Goal: Feedback & Contribution: Leave review/rating

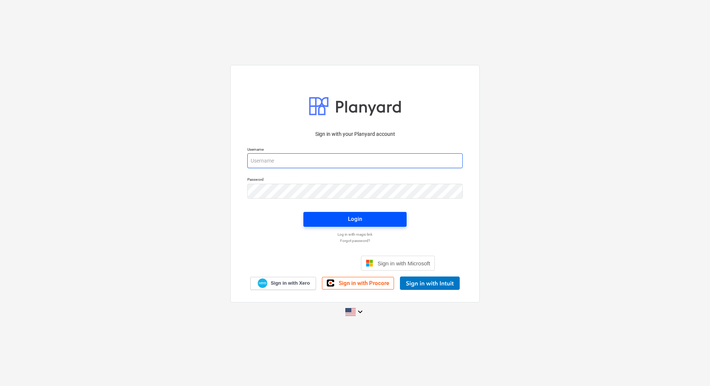
type input "[EMAIL_ADDRESS][DOMAIN_NAME]"
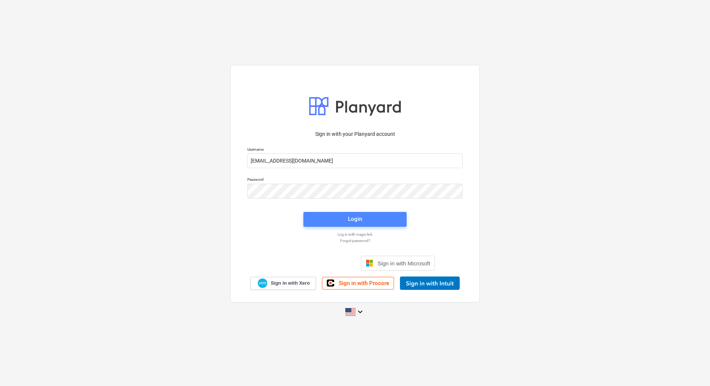
click at [365, 215] on span "Login" at bounding box center [354, 219] width 85 height 10
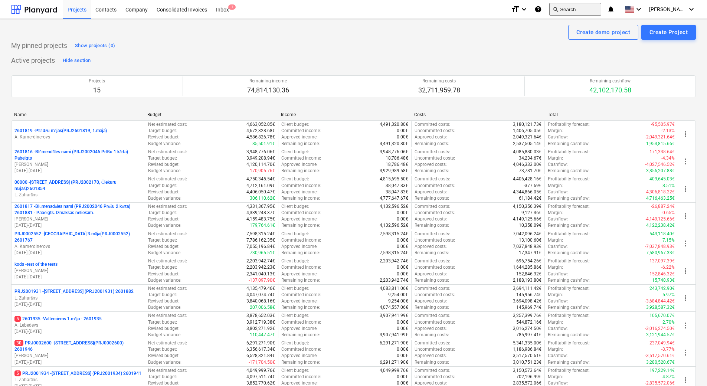
click at [593, 10] on button "search Search" at bounding box center [575, 9] width 52 height 13
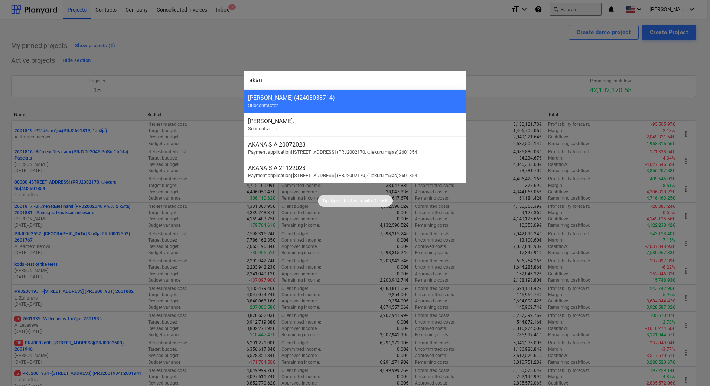
type input "akana"
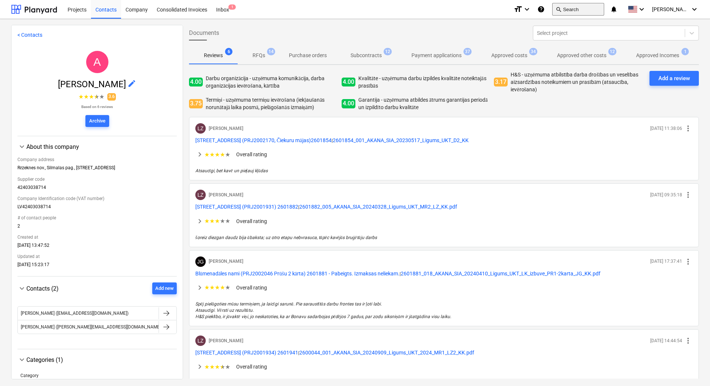
click at [580, 14] on button "search Search" at bounding box center [578, 9] width 52 height 13
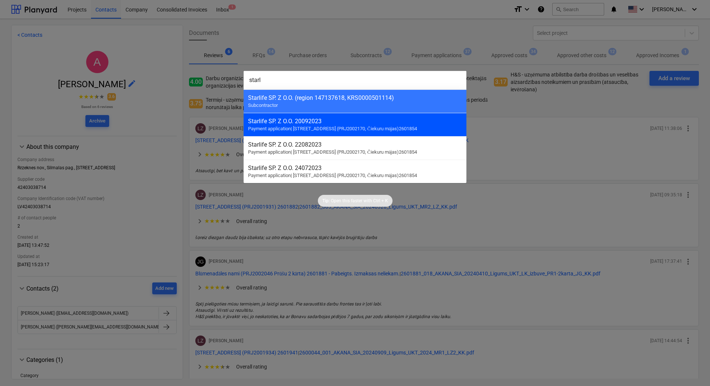
type input "starl"
click at [286, 119] on div "Starlife SP. Z O.O. 20092023" at bounding box center [355, 121] width 214 height 7
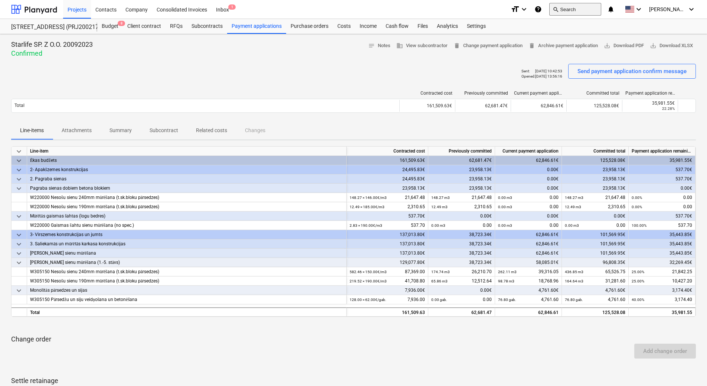
click at [589, 9] on button "search Search" at bounding box center [575, 9] width 52 height 13
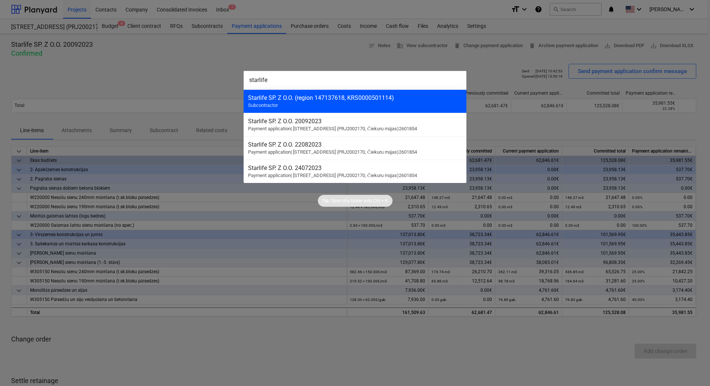
type input "starlife"
click at [361, 99] on div "Starlife SP. Z O.O. (region 147137618, KRS0000501114)" at bounding box center [355, 97] width 214 height 7
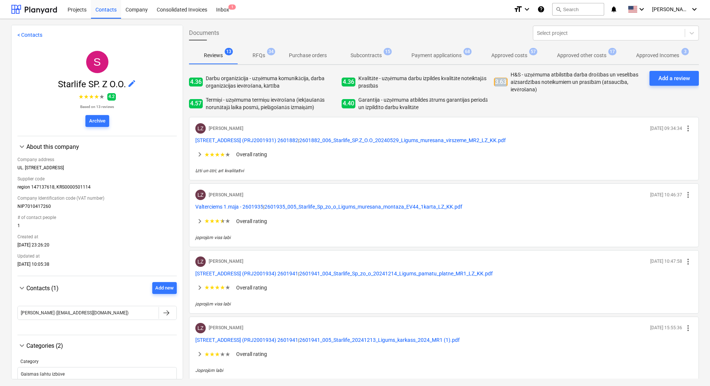
drag, startPoint x: 492, startPoint y: 83, endPoint x: 505, endPoint y: 81, distance: 12.8
click at [505, 81] on span "3.63" at bounding box center [501, 82] width 14 height 9
drag, startPoint x: 505, startPoint y: 81, endPoint x: 502, endPoint y: 95, distance: 14.6
click at [502, 95] on div "4.36 Darbu organizācija - uzņēmuma komunikācija, darba organizācijas ievērošana…" at bounding box center [416, 91] width 454 height 40
drag, startPoint x: 206, startPoint y: 78, endPoint x: 250, endPoint y: 76, distance: 44.2
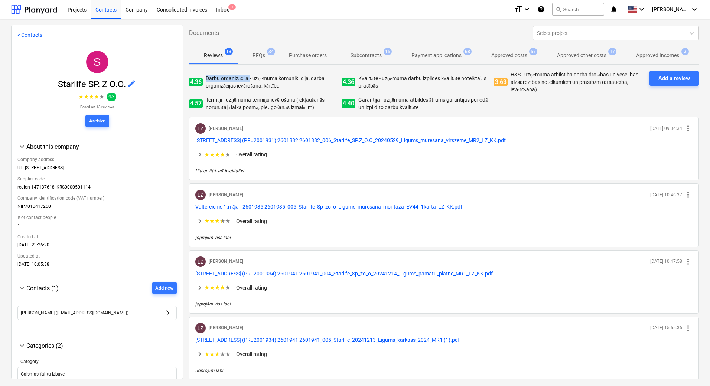
click at [250, 76] on p "Darbu organizācija - uzņēmuma komunikācija, darba organizācijas ievērošana, kār…" at bounding box center [272, 82] width 133 height 15
drag, startPoint x: 358, startPoint y: 73, endPoint x: 378, endPoint y: 75, distance: 19.7
click at [378, 75] on div "4.36 Kvalitāte - uzņēmuma darbu izpildes kvalitāte noteiktajās prasībās" at bounding box center [416, 82] width 150 height 22
drag, startPoint x: 561, startPoint y: 108, endPoint x: 551, endPoint y: 104, distance: 10.8
click at [560, 107] on div "4.36 Darbu organizācija - uzņēmuma komunikācija, darba organizācijas ievērošana…" at bounding box center [416, 91] width 454 height 40
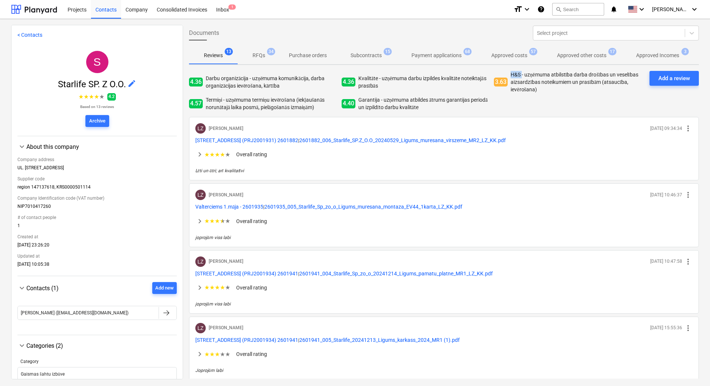
drag, startPoint x: 507, startPoint y: 72, endPoint x: 521, endPoint y: 75, distance: 14.0
click at [521, 75] on div "3.63 H&S - uzņēmuma atbilstība darba drošības un veselības aizsardzības noteiku…" at bounding box center [569, 82] width 150 height 22
drag, startPoint x: 521, startPoint y: 75, endPoint x: 534, endPoint y: 99, distance: 27.4
click at [534, 99] on div "4.36 Darbu organizācija - uzņēmuma komunikācija, darba organizācijas ievērošana…" at bounding box center [416, 91] width 454 height 40
click at [146, 14] on div "Company" at bounding box center [136, 9] width 31 height 19
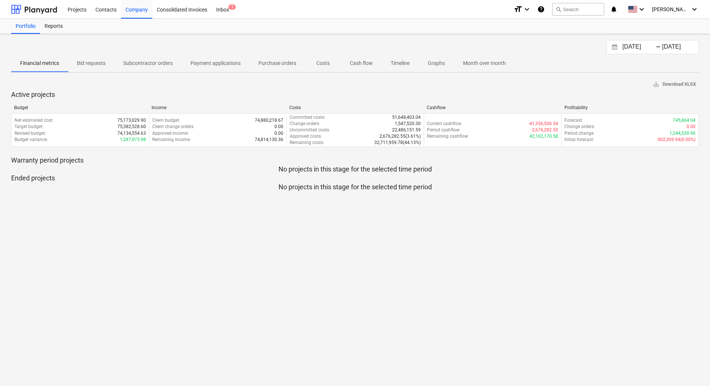
click at [150, 66] on p "Subcontractor orders" at bounding box center [147, 63] width 49 height 8
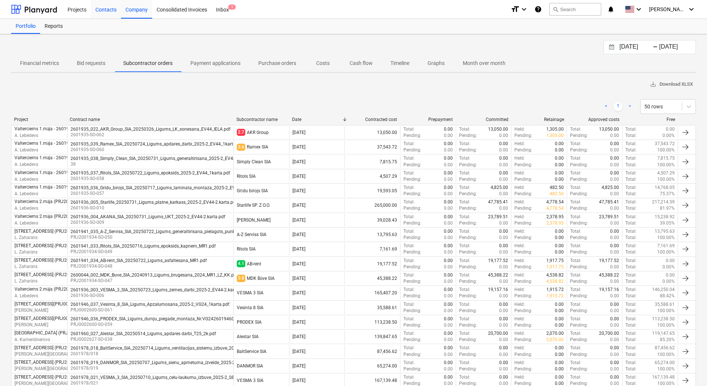
click at [109, 12] on div "Contacts" at bounding box center [106, 9] width 30 height 19
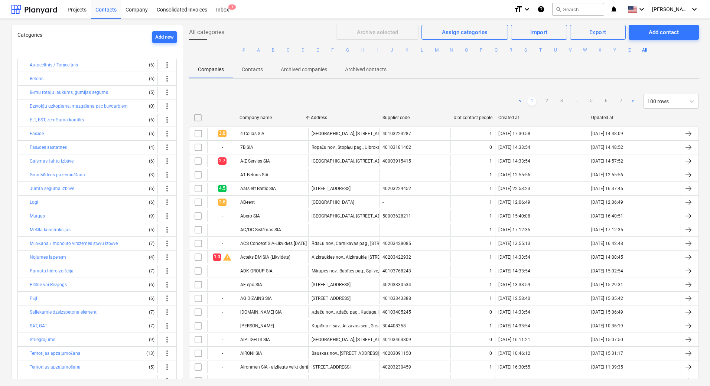
click at [226, 122] on div at bounding box center [222, 118] width 30 height 12
checkbox input "false"
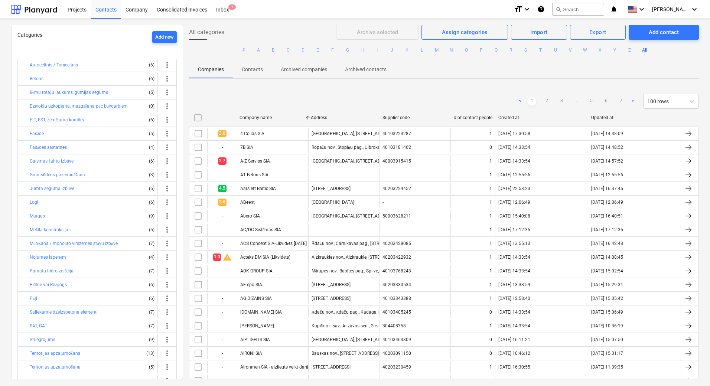
checkbox input "false"
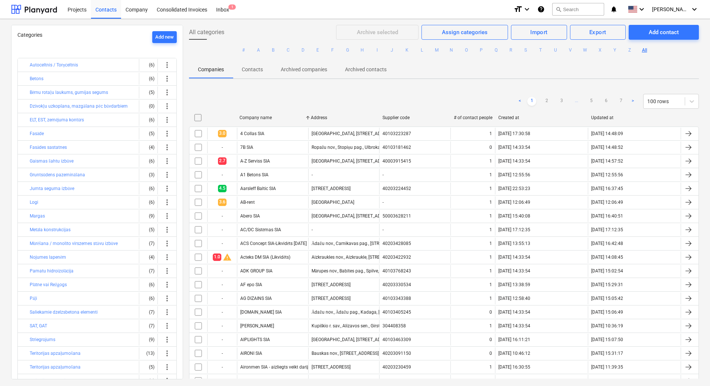
checkbox input "false"
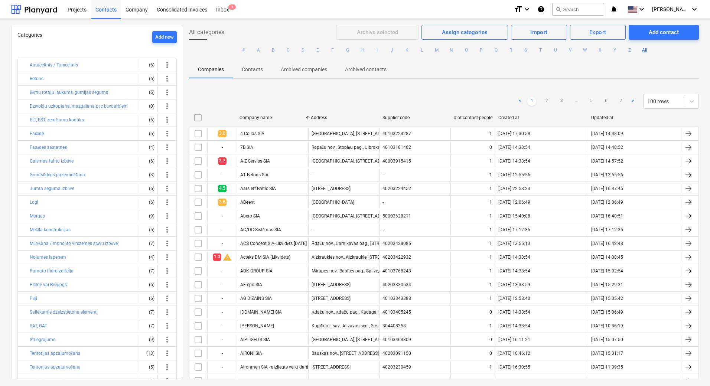
checkbox input "false"
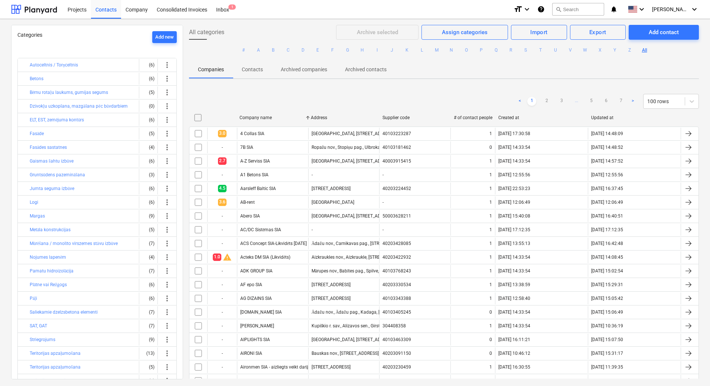
checkbox input "false"
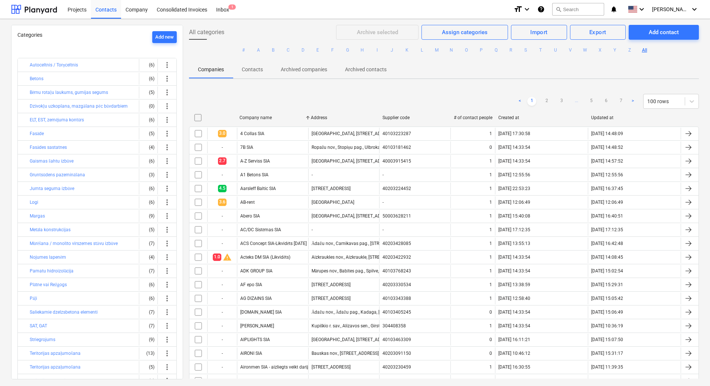
checkbox input "false"
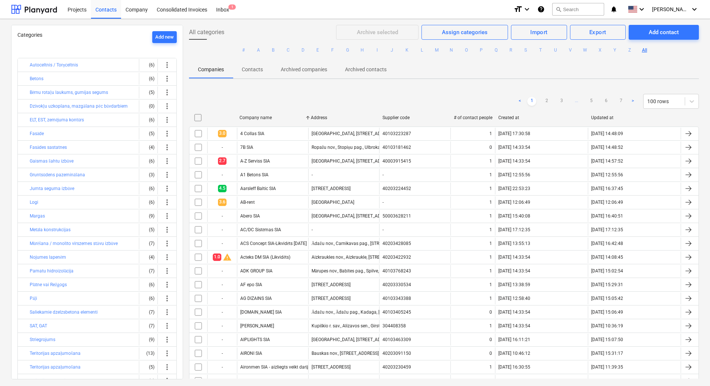
checkbox input "false"
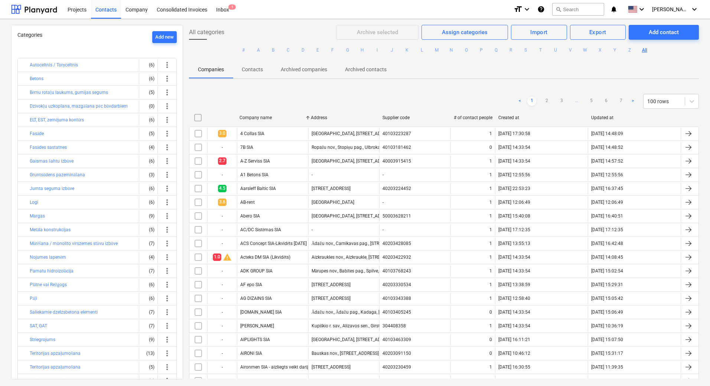
checkbox input "false"
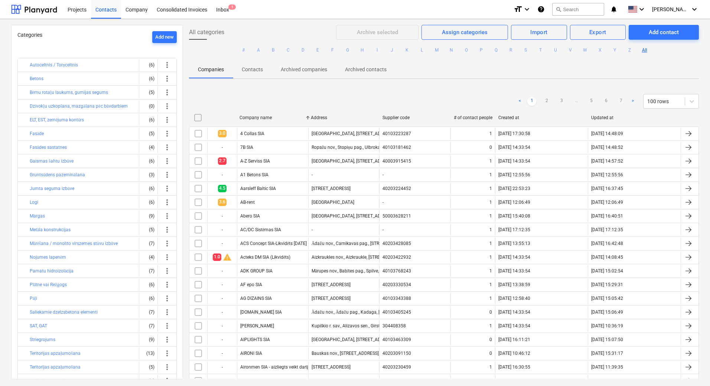
checkbox input "false"
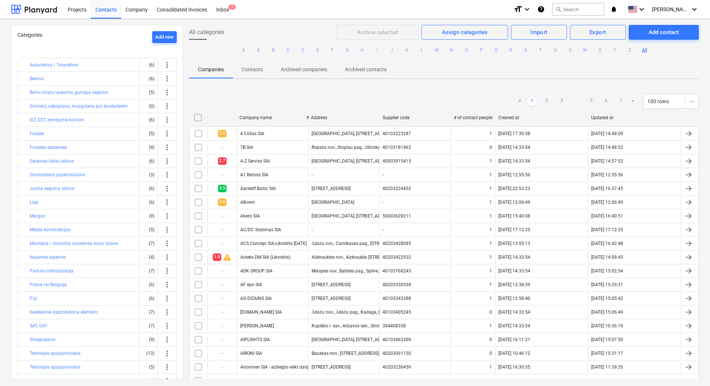
checkbox input "false"
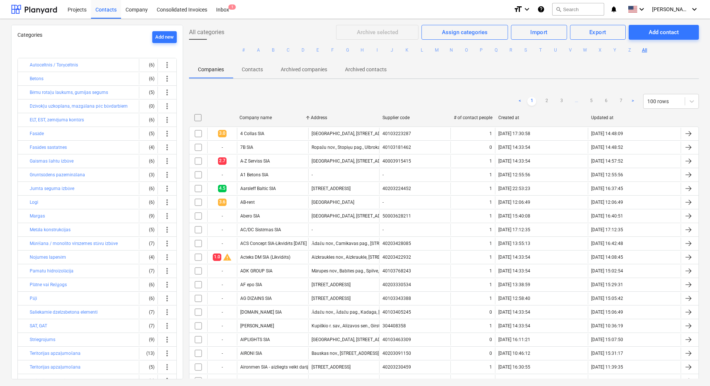
checkbox input "false"
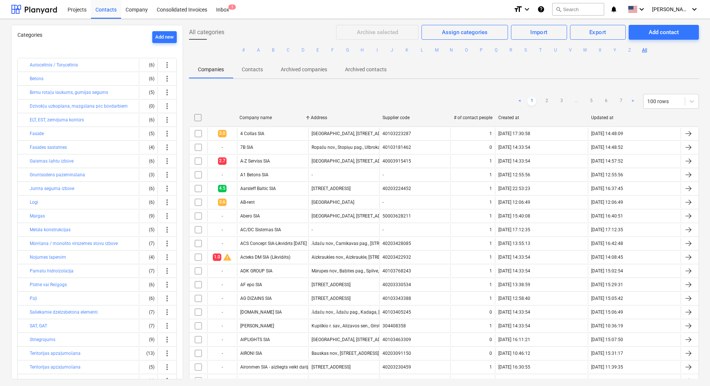
checkbox input "false"
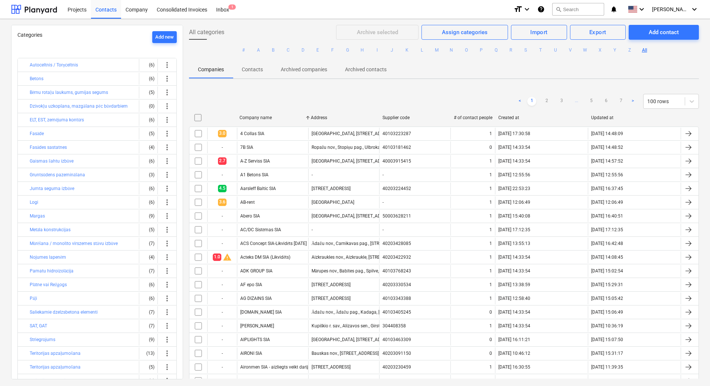
checkbox input "false"
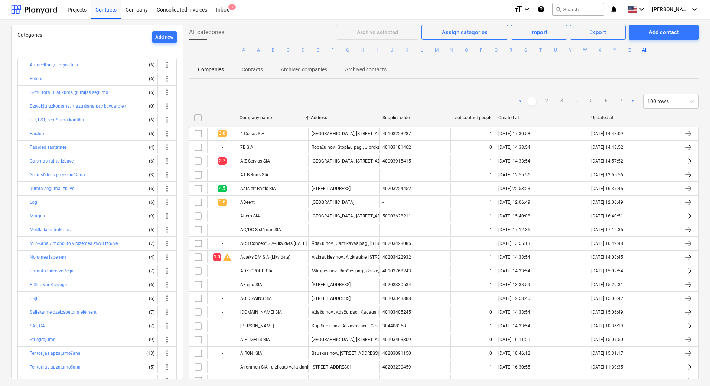
checkbox input "false"
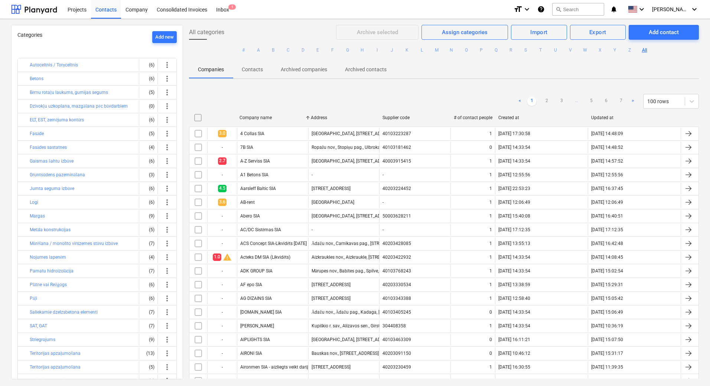
checkbox input "false"
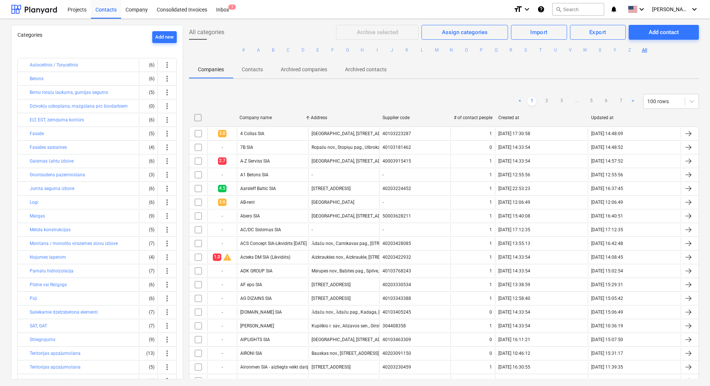
checkbox input "false"
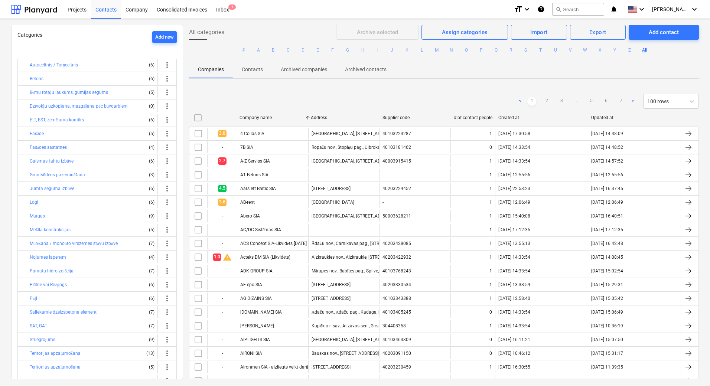
checkbox input "false"
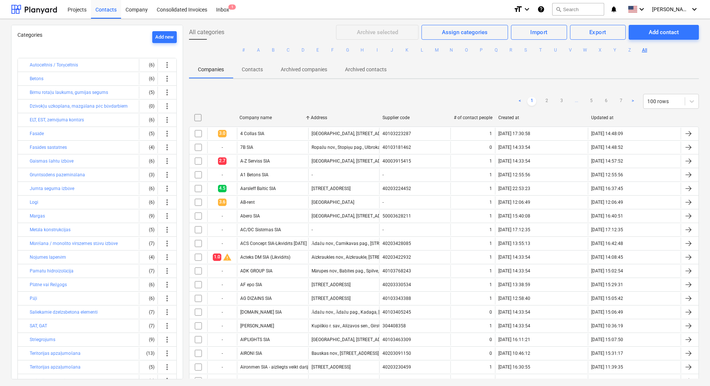
checkbox input "false"
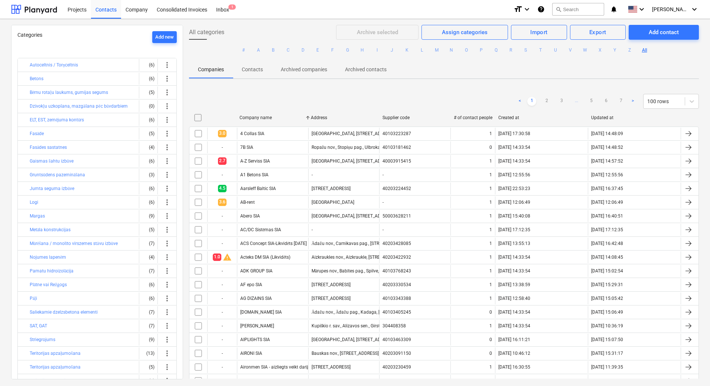
checkbox input "false"
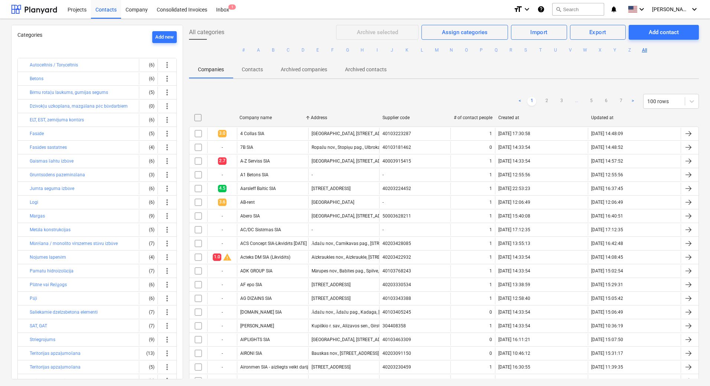
checkbox input "false"
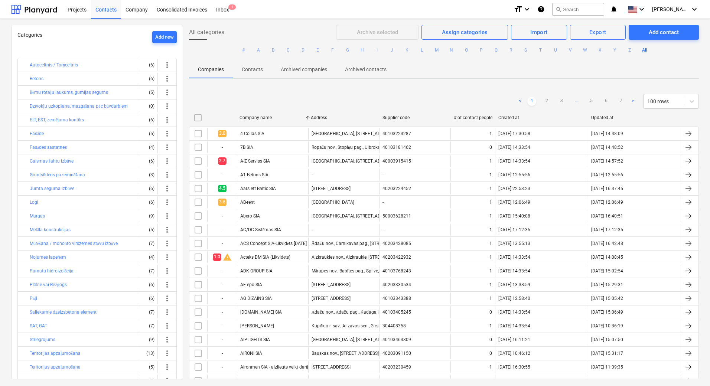
checkbox input "false"
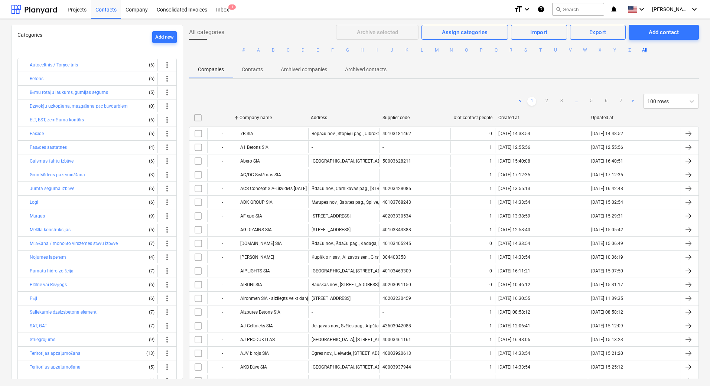
click at [229, 119] on div at bounding box center [222, 118] width 30 height 12
checkbox input "false"
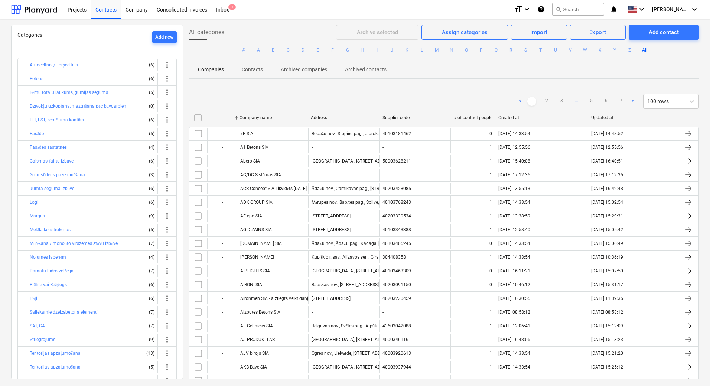
checkbox input "false"
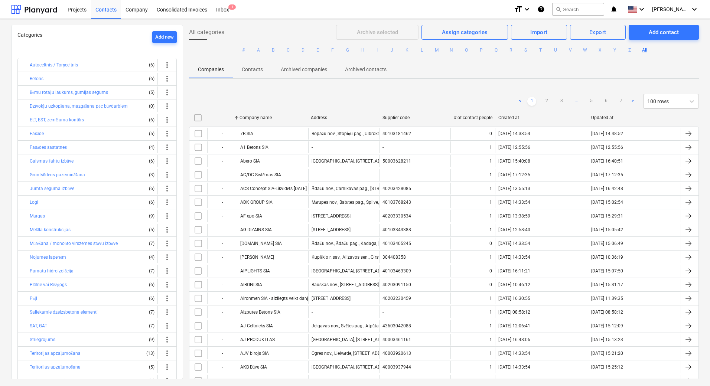
checkbox input "false"
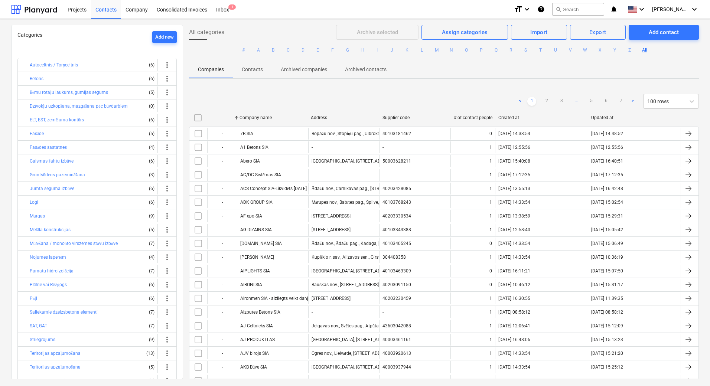
checkbox input "false"
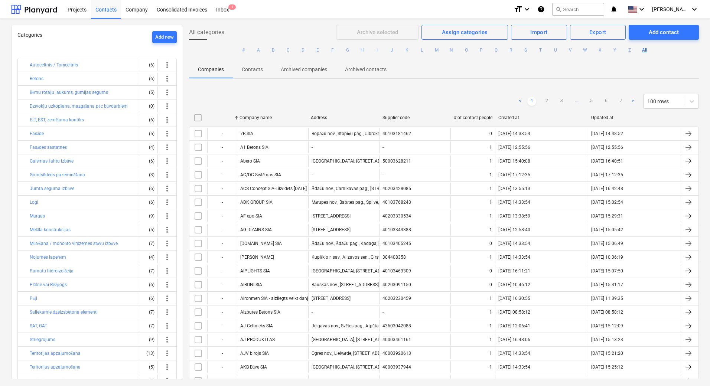
checkbox input "false"
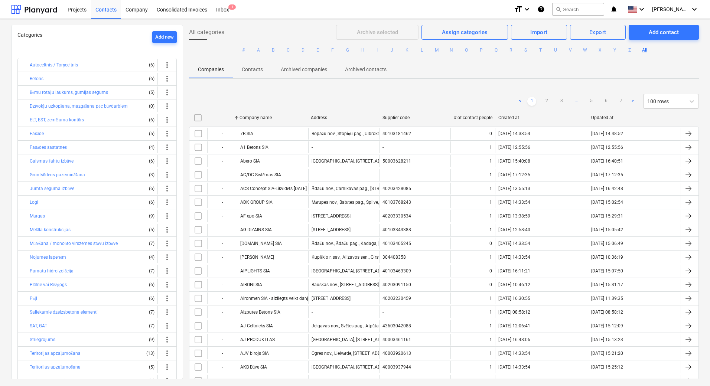
checkbox input "false"
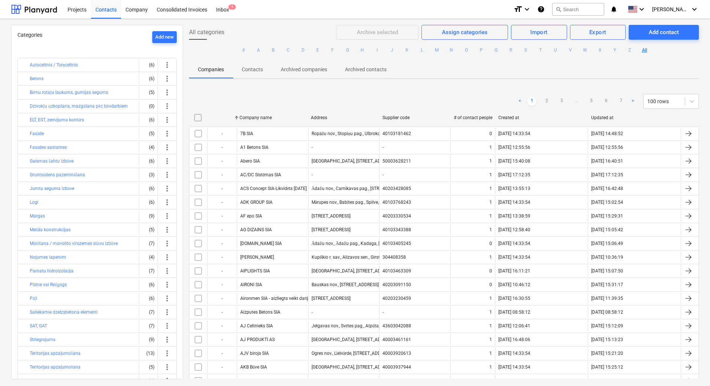
checkbox input "false"
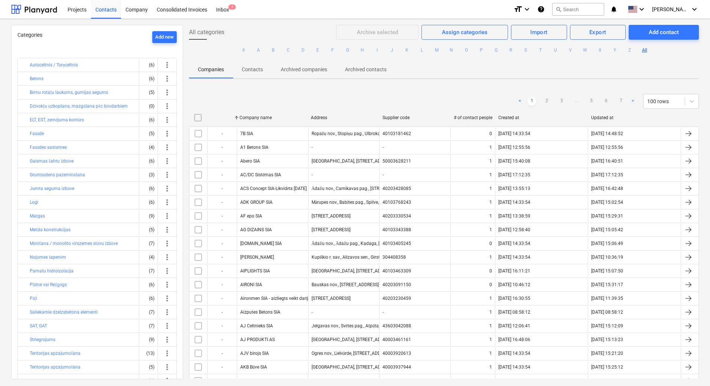
checkbox input "false"
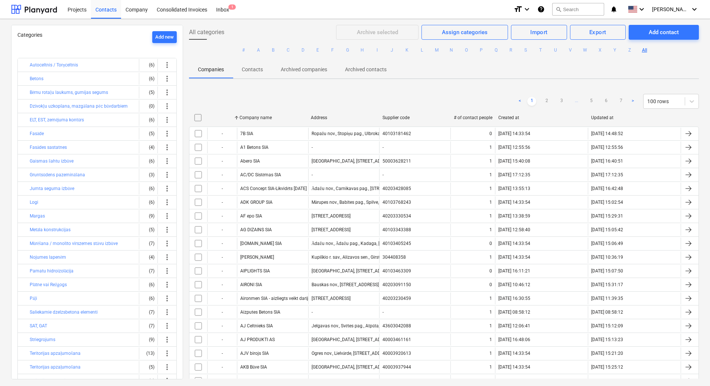
checkbox input "false"
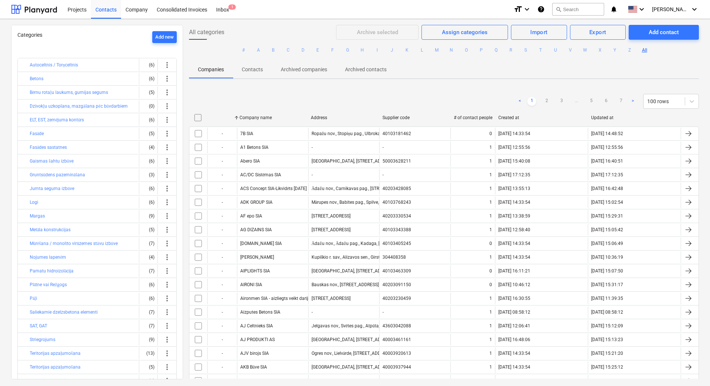
checkbox input "false"
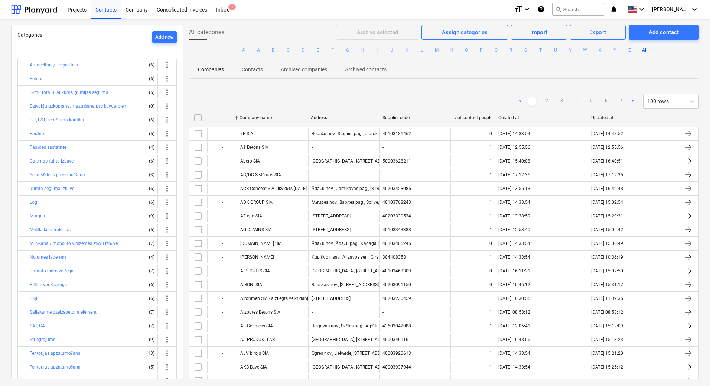
checkbox input "false"
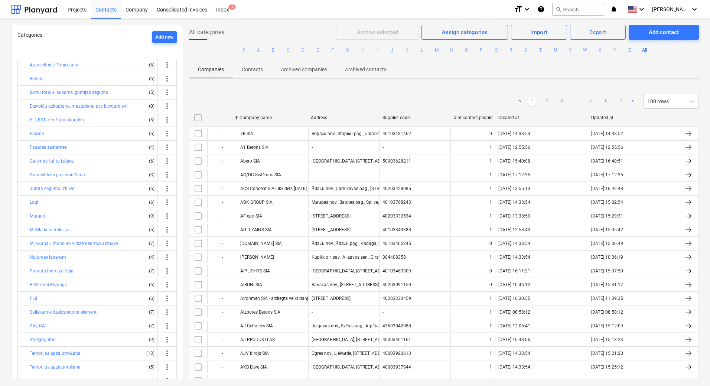
checkbox input "false"
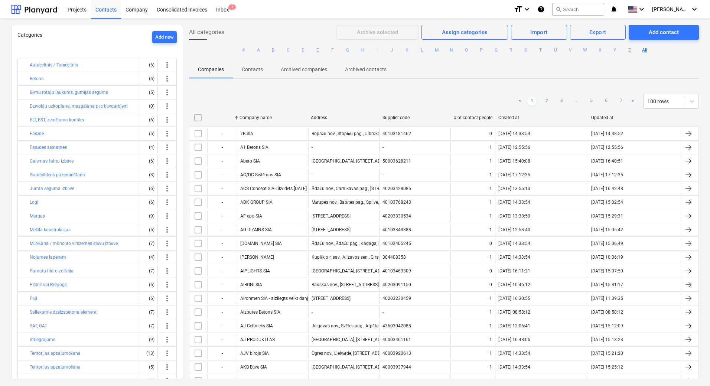
checkbox input "false"
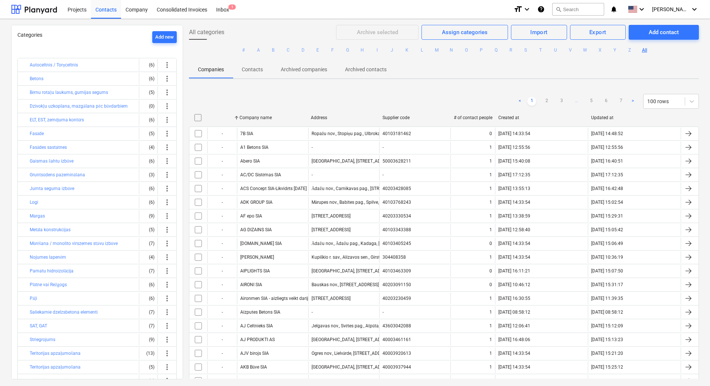
checkbox input "false"
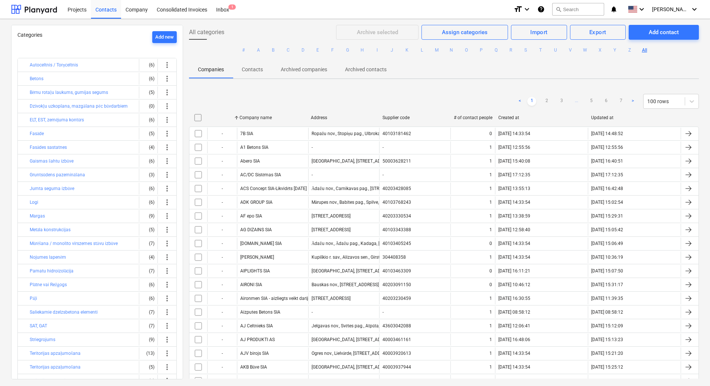
checkbox input "false"
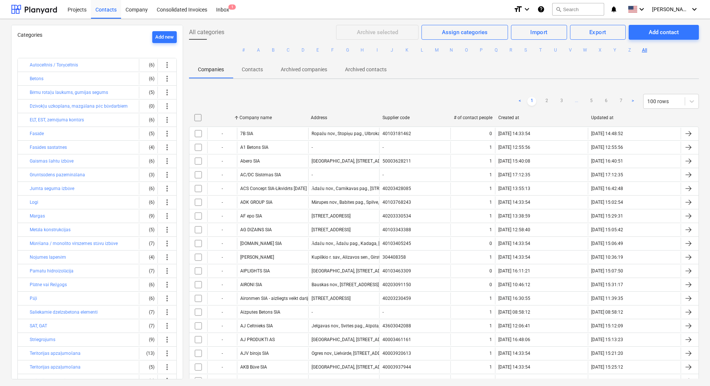
checkbox input "false"
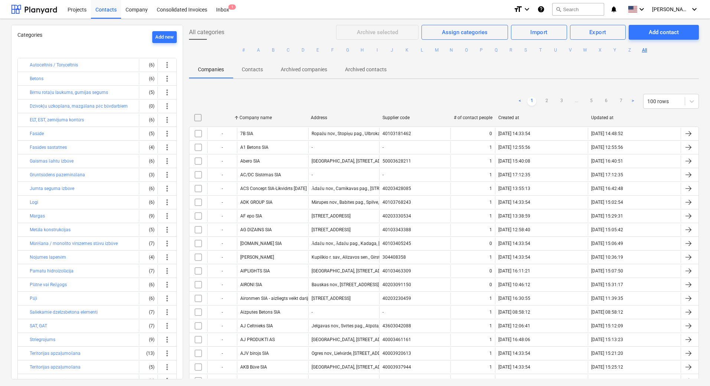
checkbox input "false"
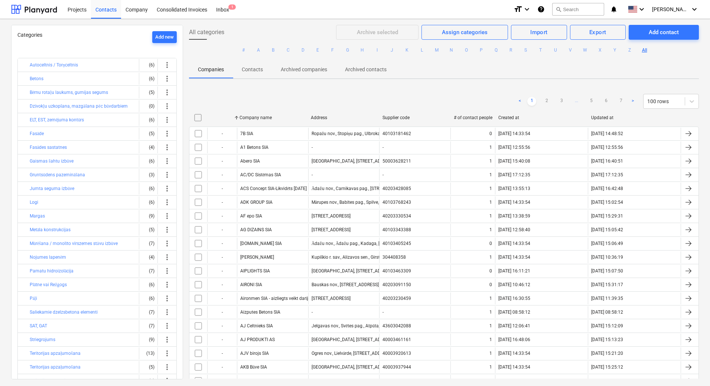
checkbox input "false"
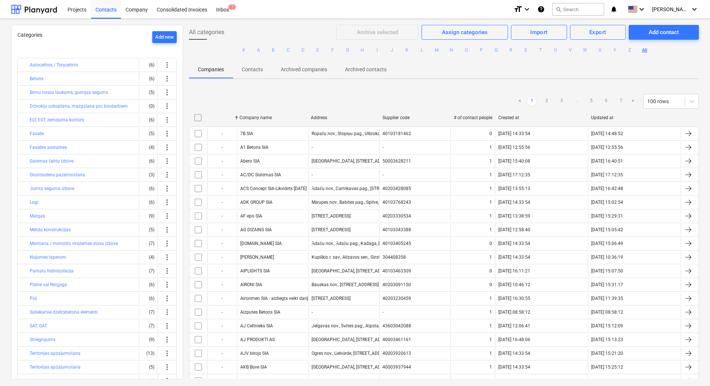
checkbox input "false"
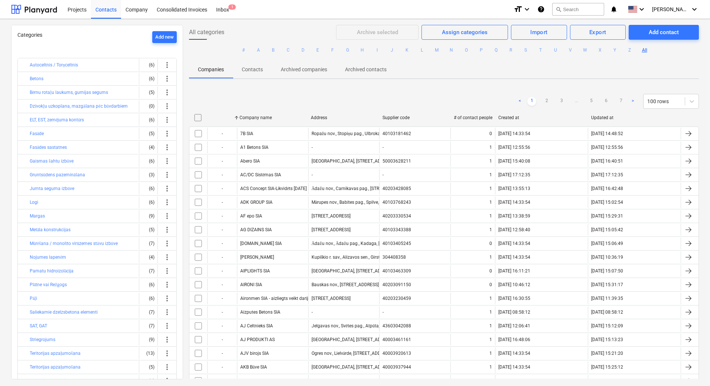
checkbox input "false"
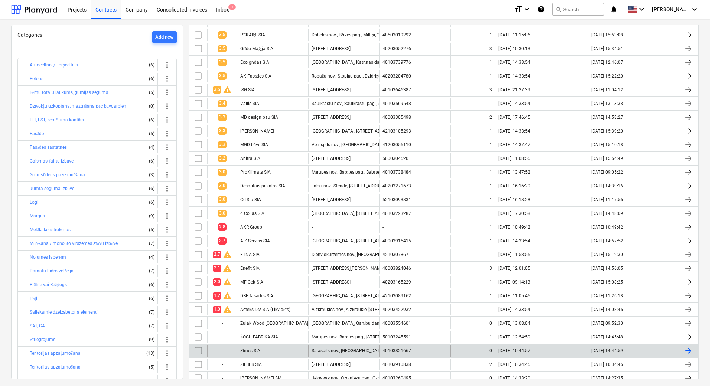
scroll to position [891, 0]
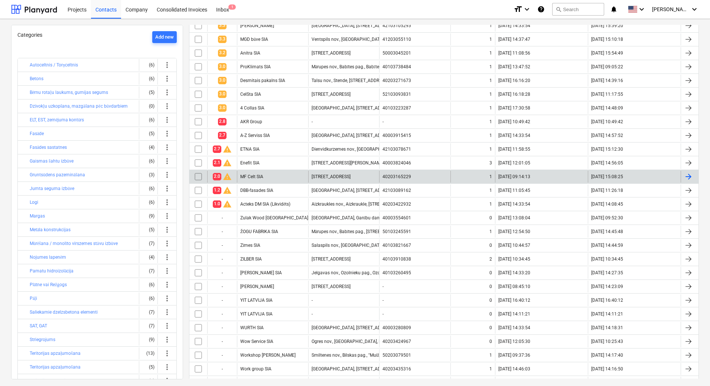
click at [258, 180] on div "MF Celt SIA" at bounding box center [272, 177] width 71 height 12
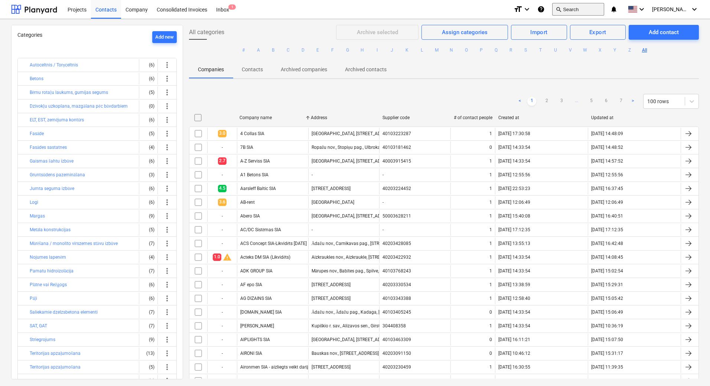
click at [589, 10] on button "search Search" at bounding box center [578, 9] width 52 height 13
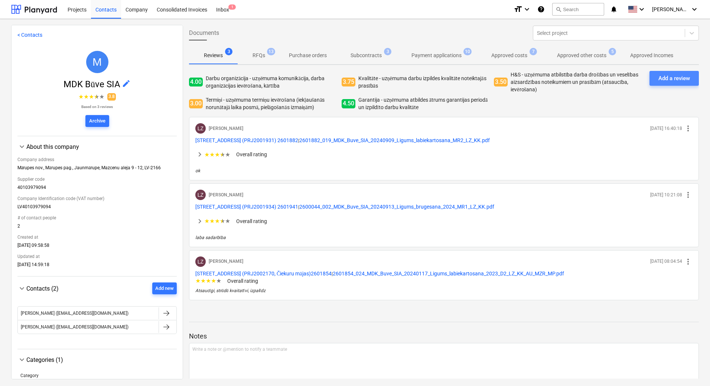
click at [680, 85] on button "Add a review" at bounding box center [673, 78] width 49 height 15
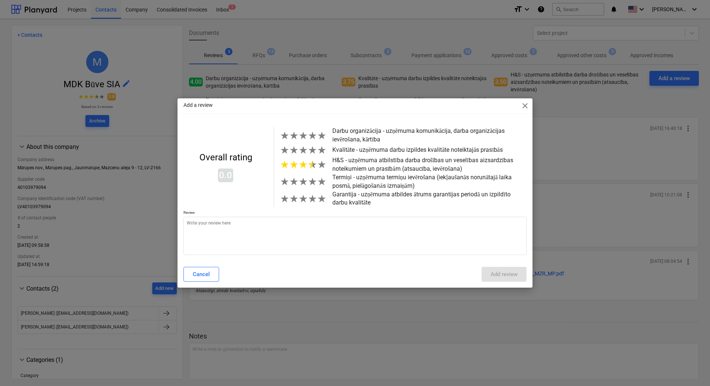
click at [309, 168] on span "★" at bounding box center [312, 164] width 9 height 12
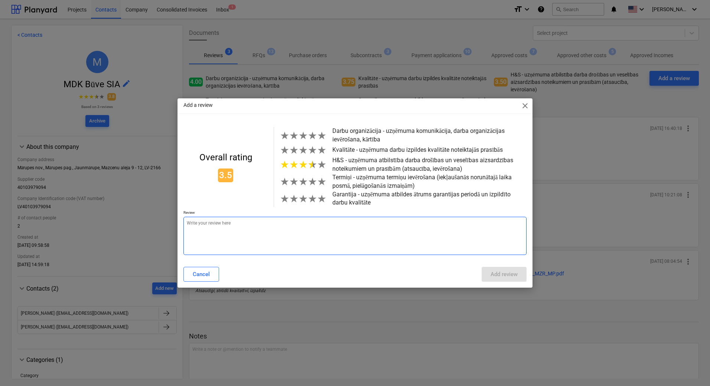
click at [281, 245] on textarea at bounding box center [354, 236] width 343 height 38
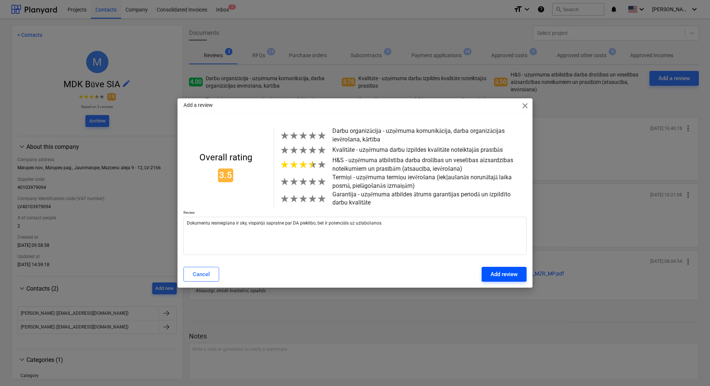
click at [524, 271] on button "Add review" at bounding box center [503, 274] width 45 height 15
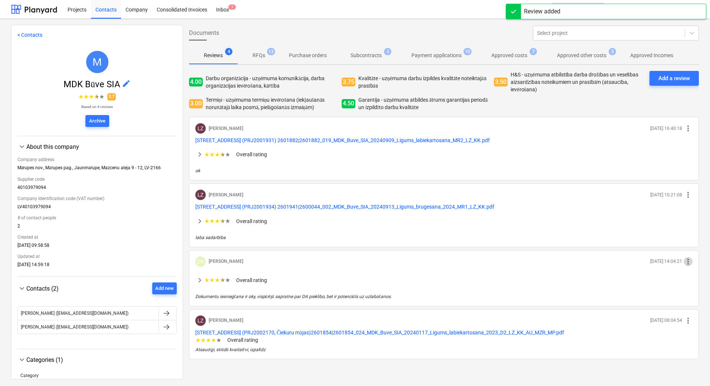
click at [687, 259] on span "more_vert" at bounding box center [687, 261] width 9 height 9
click at [630, 266] on div at bounding box center [355, 193] width 710 height 386
